Goal: Entertainment & Leisure: Consume media (video, audio)

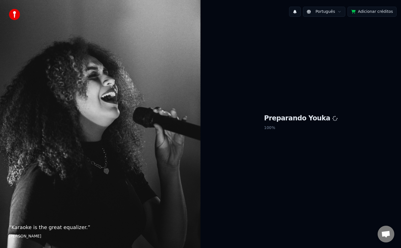
scroll to position [873, 0]
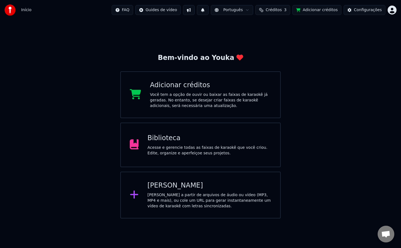
click at [177, 153] on div "Acesse e gerencie todas as faixas de karaokê que você criou. Edite, organize e …" at bounding box center [210, 150] width 124 height 11
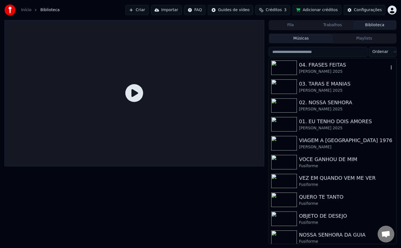
click at [318, 64] on div "04. FRASES FEITAS" at bounding box center [343, 65] width 89 height 8
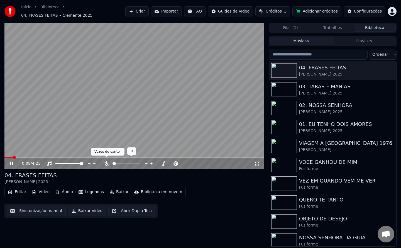
click at [107, 161] on icon at bounding box center [107, 163] width 6 height 4
click at [23, 157] on span at bounding box center [134, 157] width 260 height 1
click at [13, 162] on icon at bounding box center [11, 163] width 3 height 3
click at [11, 161] on icon at bounding box center [15, 163] width 13 height 4
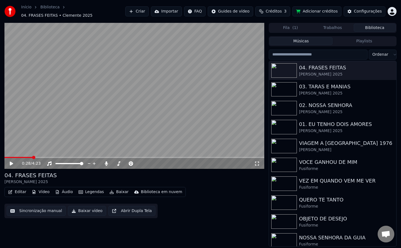
click at [243, 11] on html "Início Biblioteca 04. FRASES FEITAS • Clemente 2025 Criar Importar FAQ Guides d…" at bounding box center [200, 124] width 401 height 248
